Goal: Information Seeking & Learning: Learn about a topic

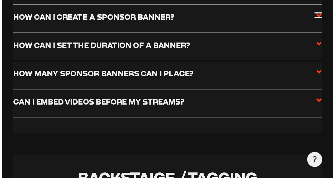
scroll to position [1303, 0]
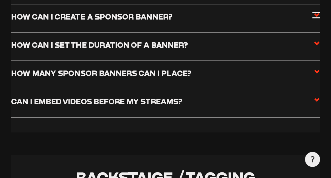
click at [317, 16] on div at bounding box center [315, 14] width 7 height 7
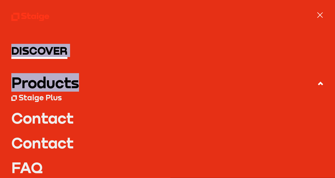
drag, startPoint x: 317, startPoint y: 16, endPoint x: 178, endPoint y: 67, distance: 147.9
click at [143, 96] on div "Staige Plus" at bounding box center [167, 97] width 313 height 11
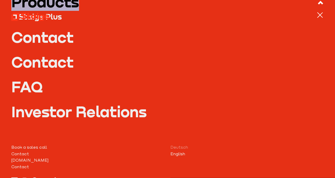
scroll to position [102, 0]
